Goal: Find specific page/section: Find specific page/section

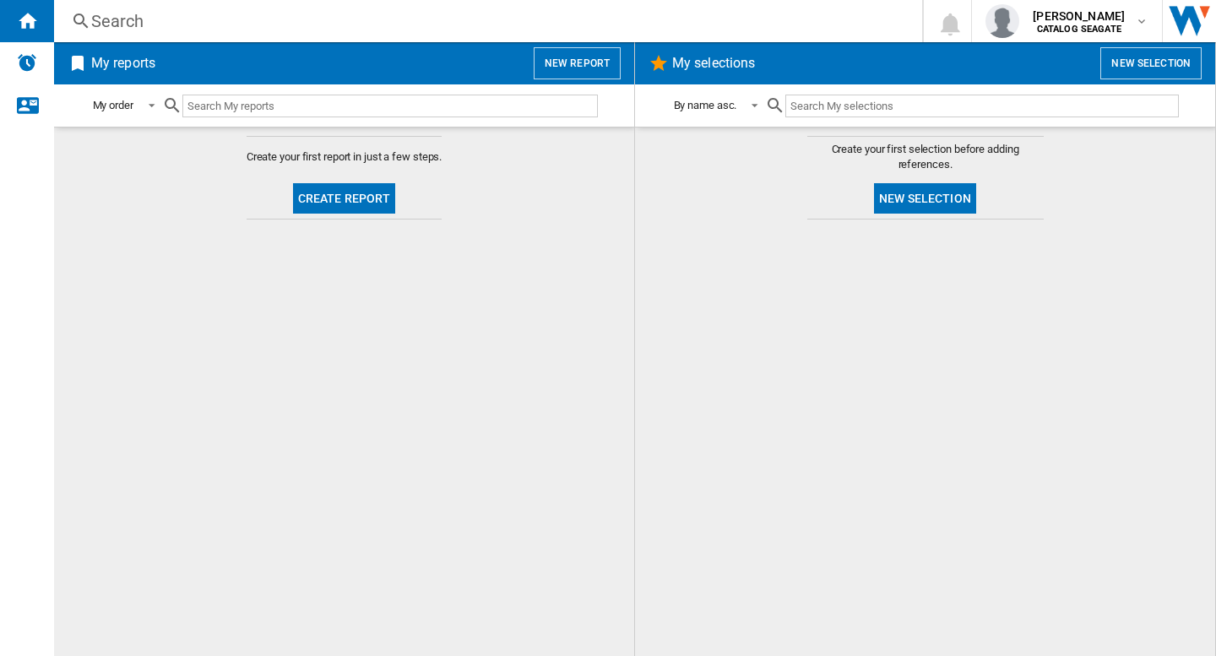
click at [390, 19] on div "Search" at bounding box center [484, 21] width 787 height 24
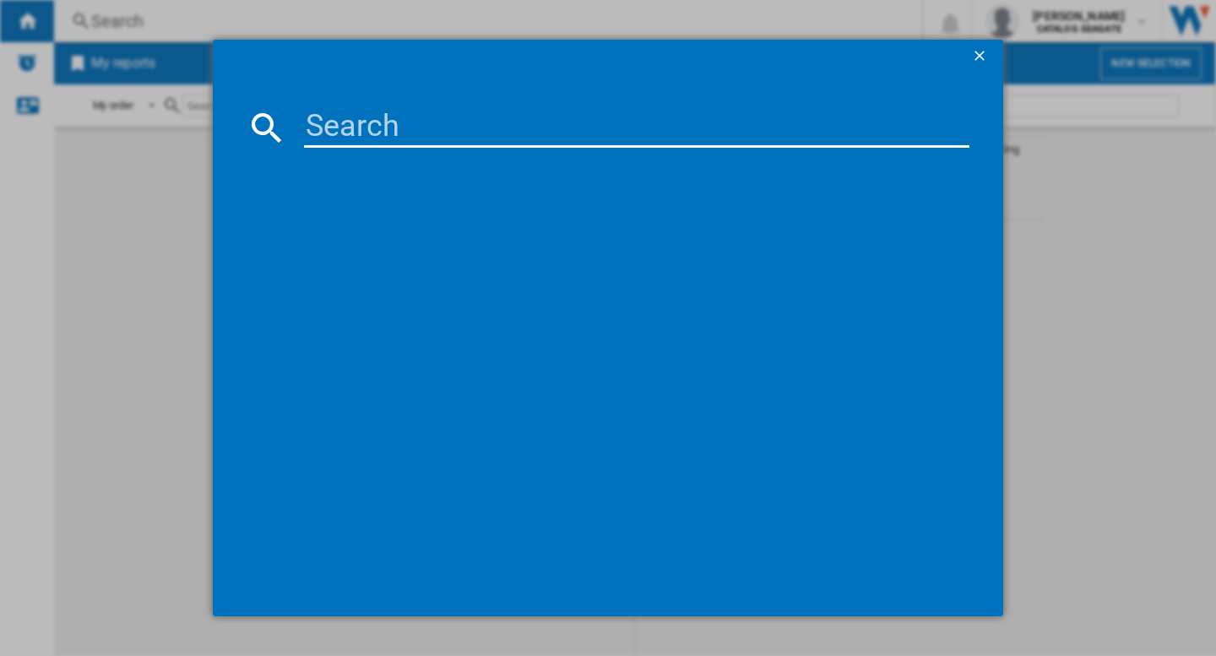
click at [395, 134] on input at bounding box center [637, 127] width 666 height 41
type input "western"
click at [983, 52] on ng-md-icon "getI18NText('BUTTONS.CLOSE_DIALOG')" at bounding box center [981, 57] width 20 height 20
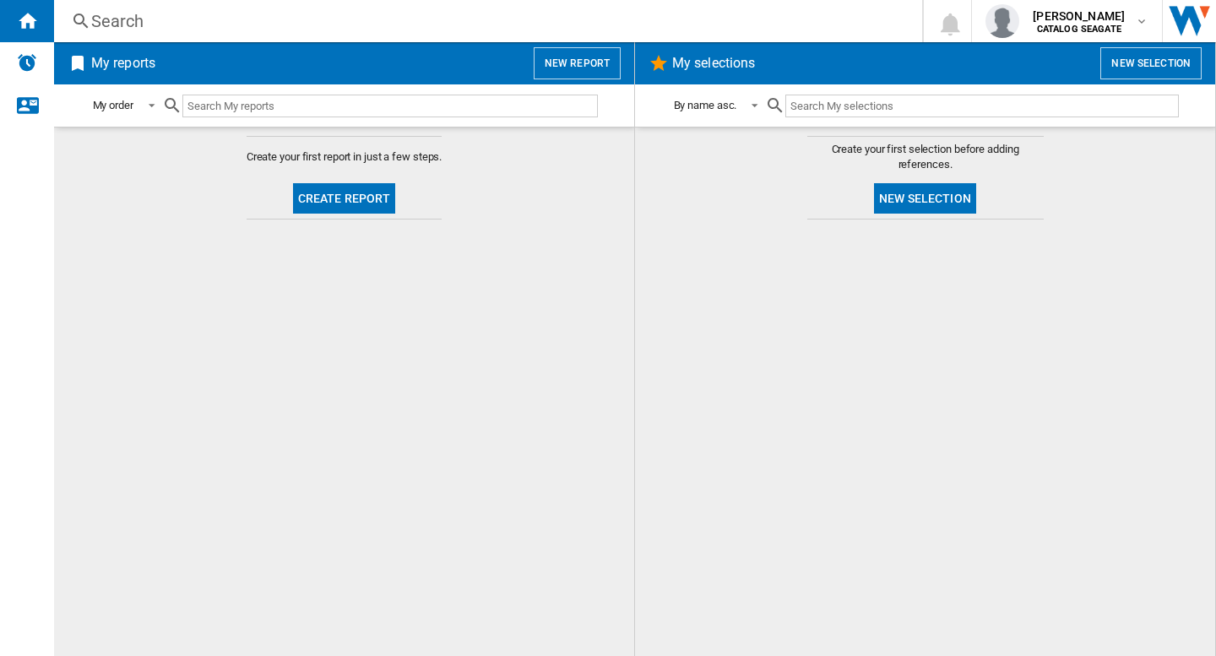
click at [827, 340] on div at bounding box center [925, 438] width 546 height 420
click at [1112, 28] on b "CATALOG SEAGATE" at bounding box center [1079, 29] width 84 height 11
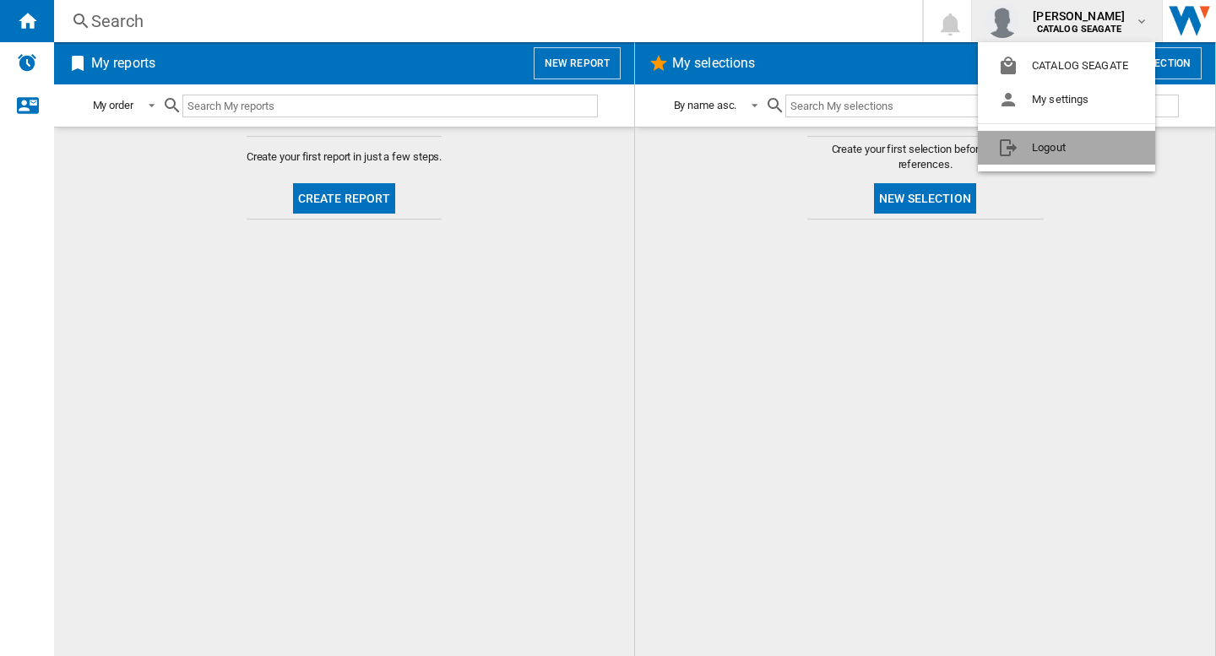
click at [1057, 160] on button "Logout" at bounding box center [1066, 148] width 177 height 34
